Goal: Navigation & Orientation: Find specific page/section

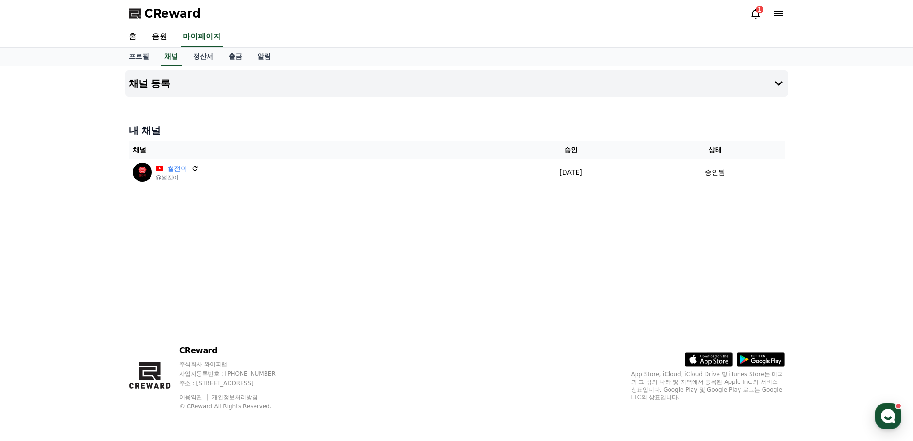
click at [753, 17] on icon at bounding box center [756, 14] width 9 height 10
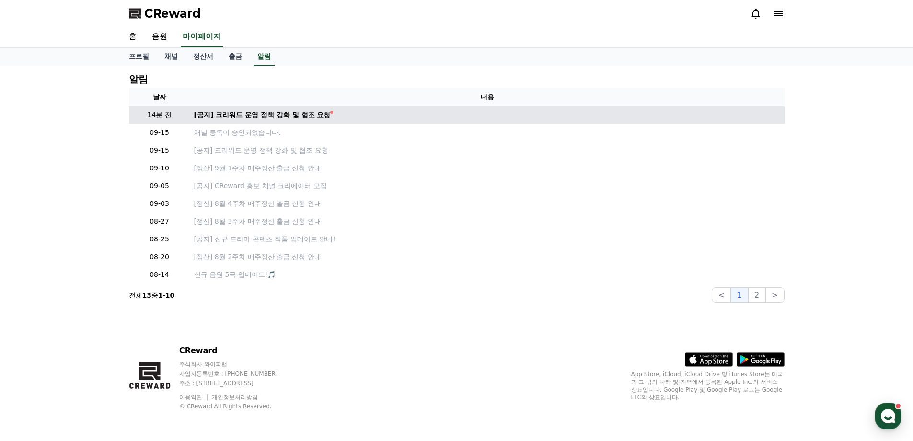
click at [281, 117] on div "[공지] 크리워드 운영 정책 강화 및 협조 요청" at bounding box center [262, 115] width 137 height 10
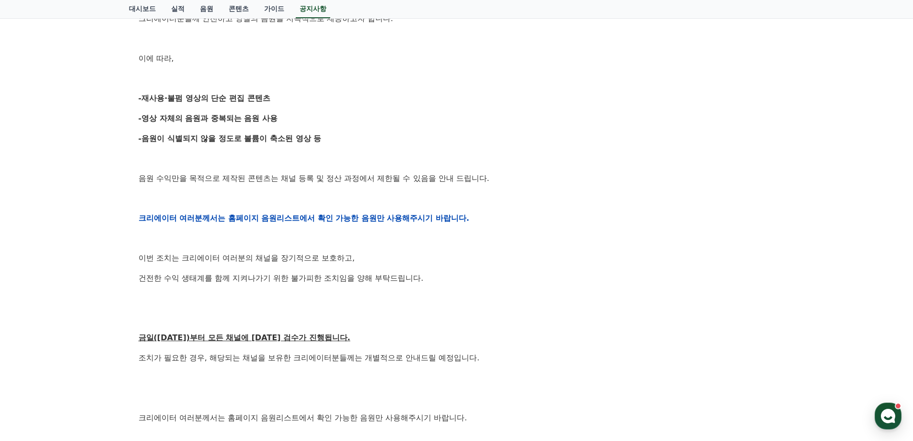
scroll to position [432, 0]
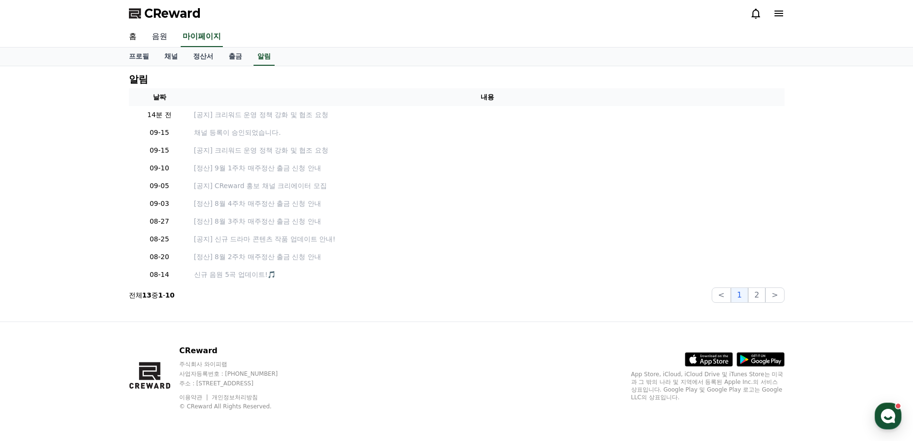
drag, startPoint x: 854, startPoint y: 0, endPoint x: 164, endPoint y: 36, distance: 690.5
click at [164, 36] on link "음원" at bounding box center [159, 37] width 31 height 20
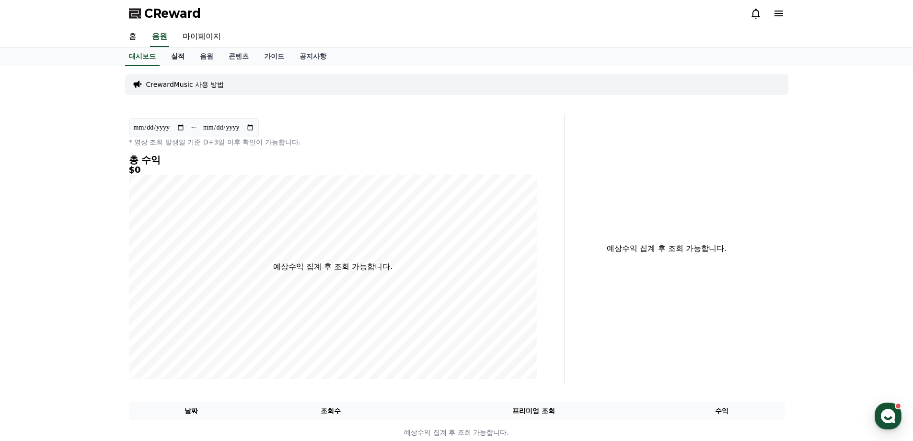
click at [183, 58] on link "실적" at bounding box center [178, 56] width 29 height 18
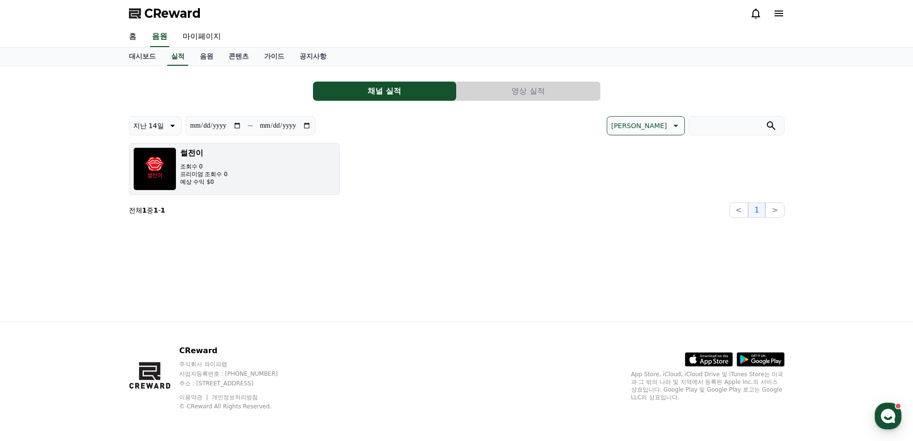
click at [209, 164] on p "조회수 0" at bounding box center [203, 167] width 47 height 8
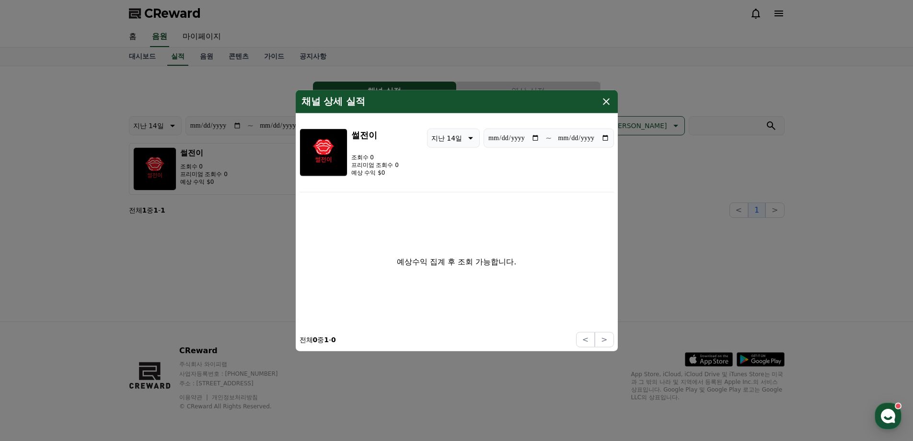
click at [610, 97] on icon "modal" at bounding box center [607, 101] width 12 height 12
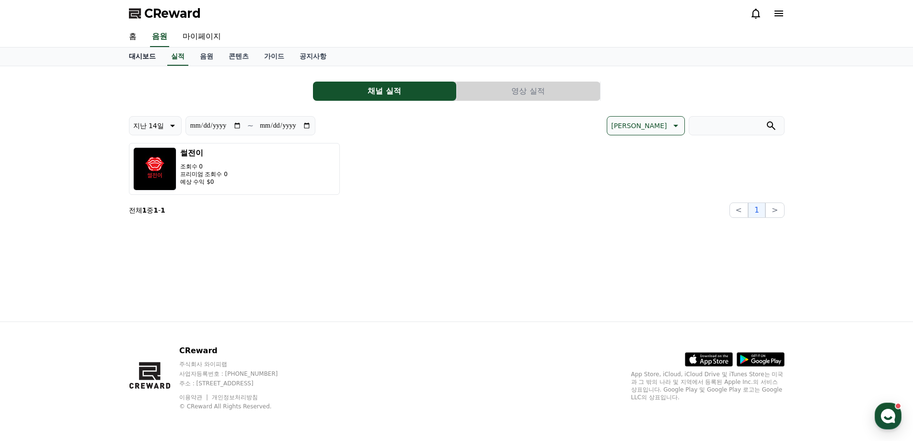
click at [136, 53] on link "대시보드" at bounding box center [142, 56] width 42 height 18
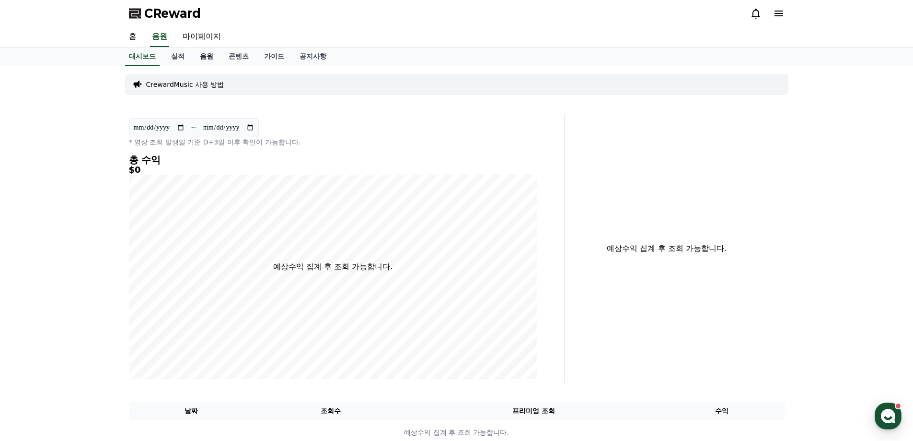
click at [205, 57] on link "음원" at bounding box center [206, 56] width 29 height 18
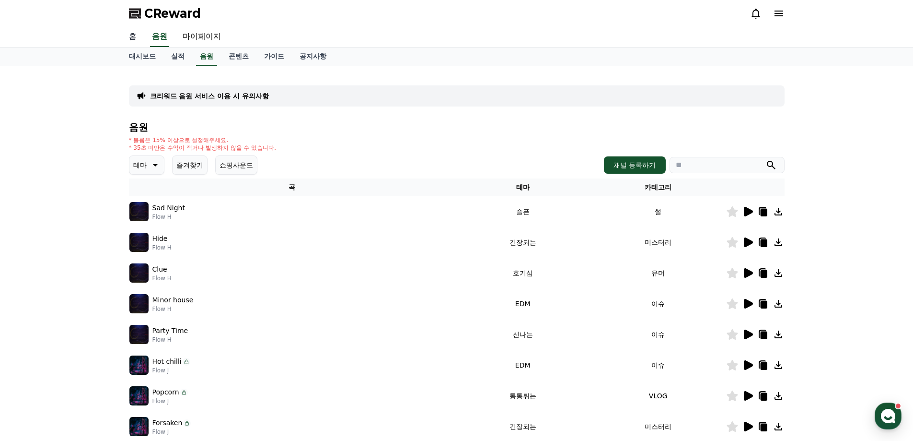
click at [134, 42] on link "홈" at bounding box center [132, 37] width 23 height 20
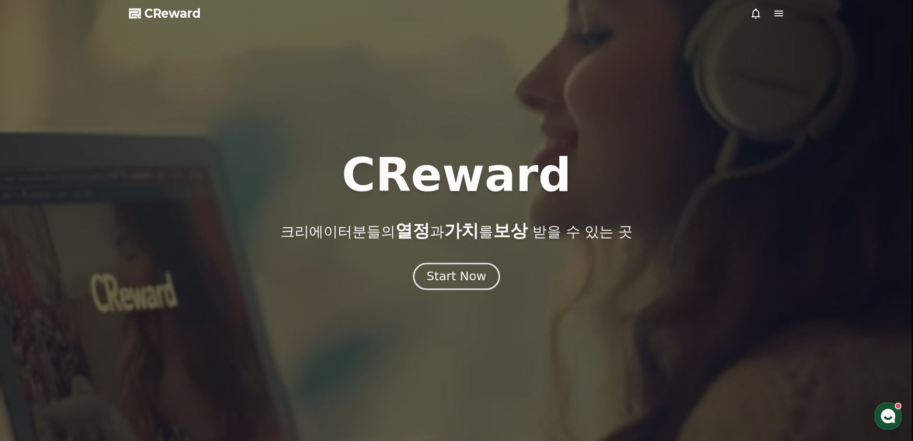
click at [480, 277] on div "Start Now" at bounding box center [456, 276] width 59 height 16
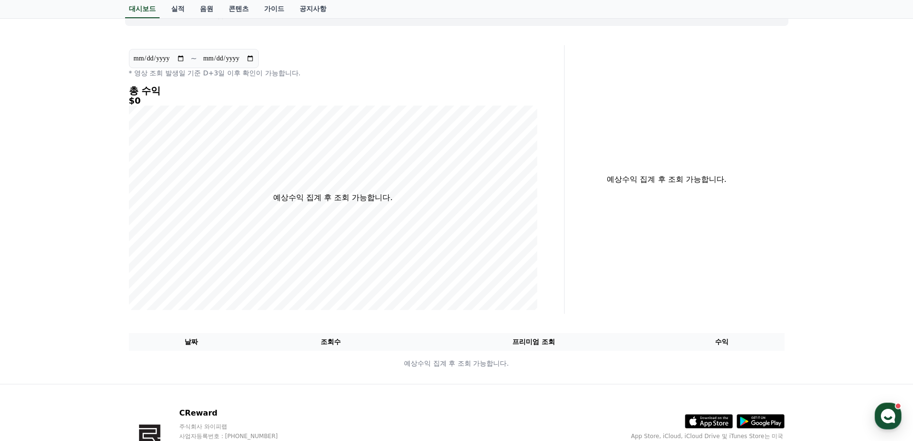
scroll to position [131, 0]
